Goal: Subscribe to service/newsletter

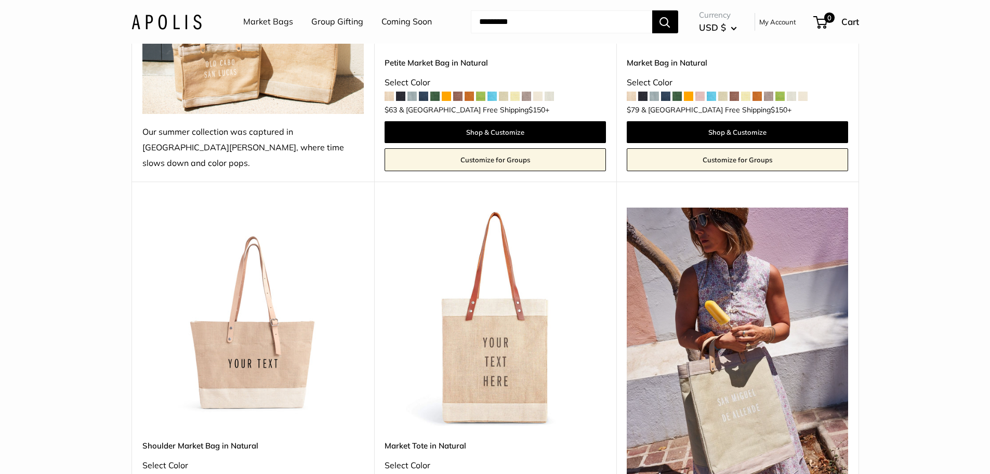
scroll to position [416, 0]
click at [185, 18] on img at bounding box center [167, 21] width 70 height 15
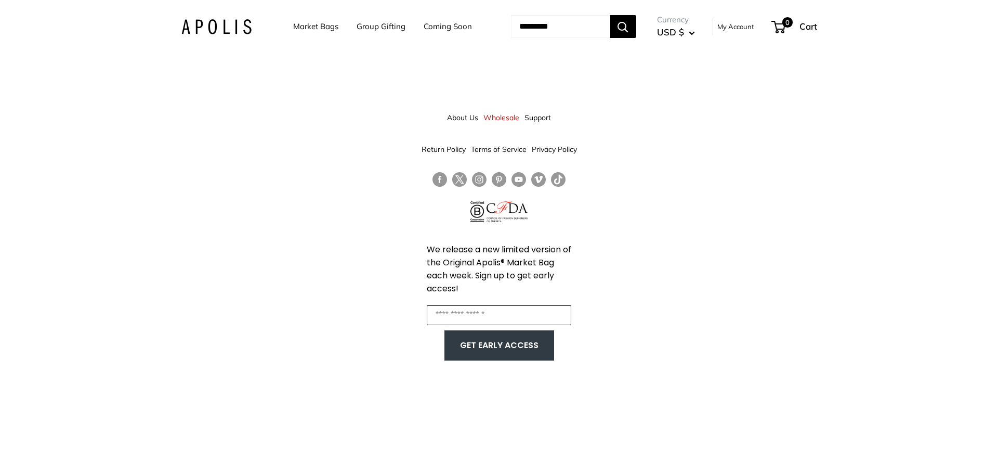
click at [468, 316] on input "Enter your email" at bounding box center [499, 315] width 145 height 20
type input "**********"
click at [499, 343] on button "GET EARLY ACCESS" at bounding box center [499, 345] width 89 height 20
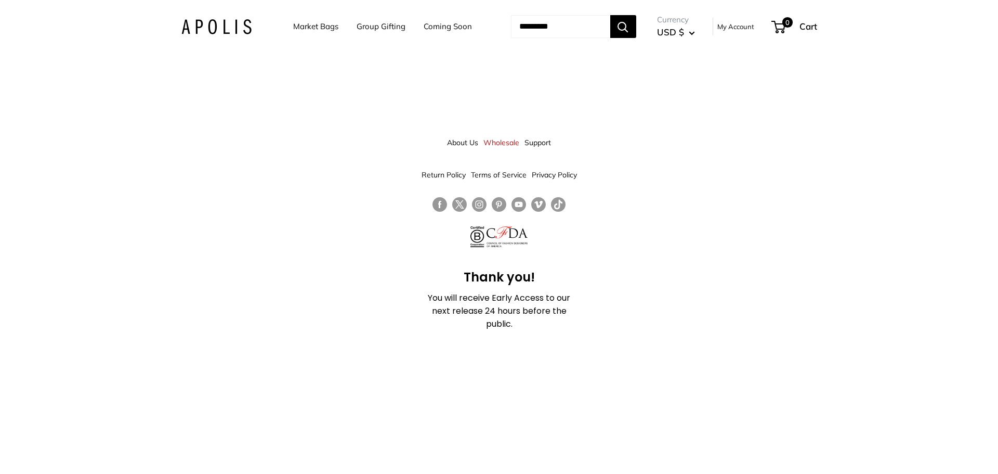
click at [488, 142] on link "Wholesale" at bounding box center [502, 142] width 36 height 19
